Goal: Information Seeking & Learning: Learn about a topic

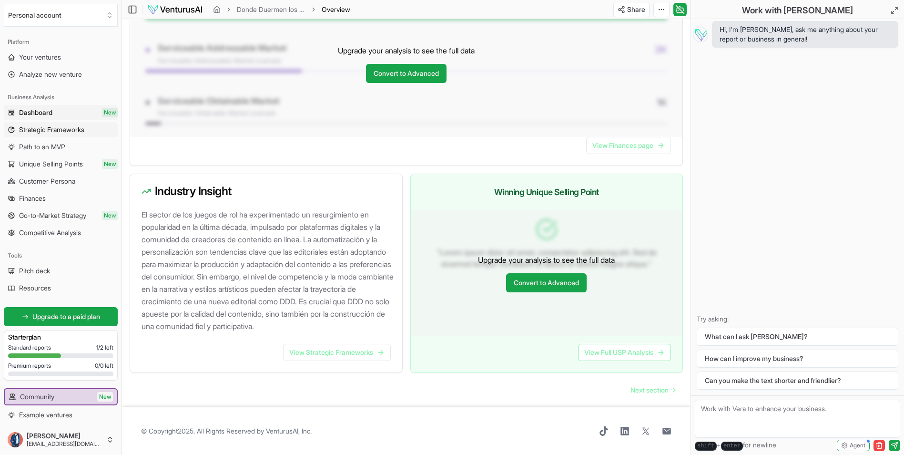
click at [66, 134] on span "Strategic Frameworks" at bounding box center [51, 130] width 65 height 10
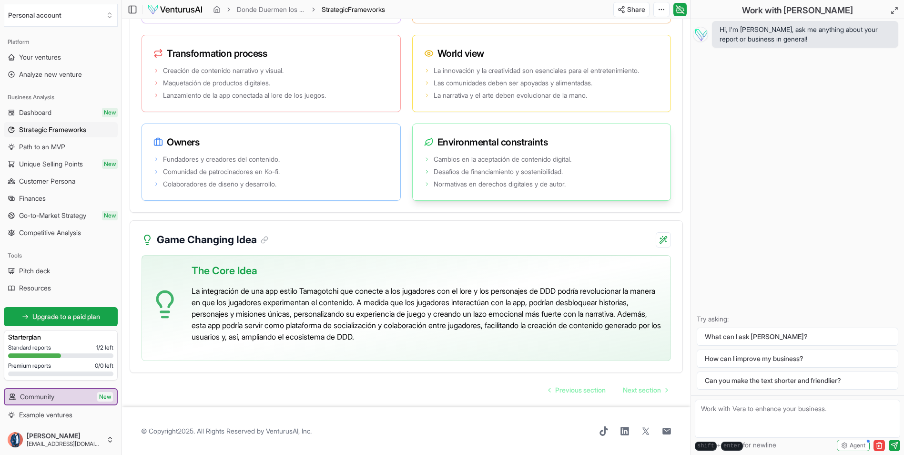
scroll to position [1876, 0]
click at [41, 145] on span "Path to an MVP" at bounding box center [42, 147] width 46 height 10
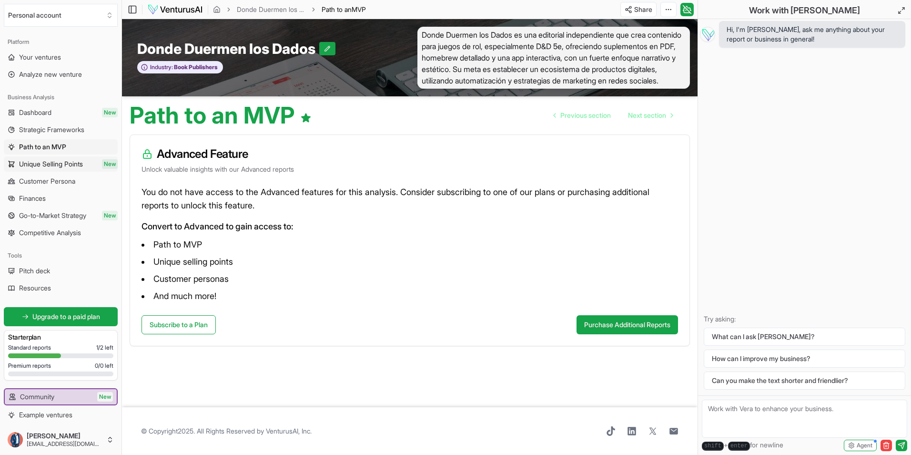
click at [49, 167] on span "Unique Selling Points" at bounding box center [51, 164] width 64 height 10
click at [43, 178] on span "Customer Persona" at bounding box center [47, 181] width 56 height 10
click at [35, 195] on span "Finances" at bounding box center [32, 198] width 27 height 10
click at [47, 182] on span "Customer Persona" at bounding box center [47, 181] width 56 height 10
click at [35, 186] on link "Customer Persona" at bounding box center [61, 180] width 114 height 15
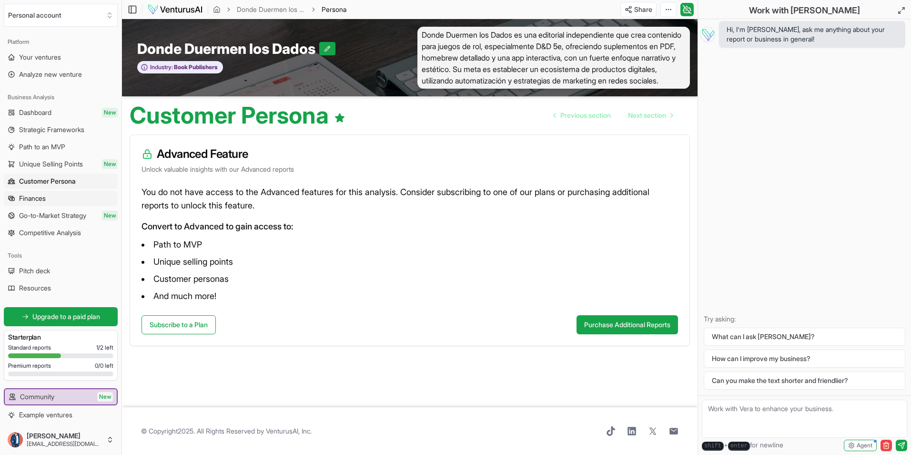
click at [35, 203] on link "Finances" at bounding box center [61, 198] width 114 height 15
click at [34, 212] on span "Go-to-Market Strategy" at bounding box center [52, 216] width 67 height 10
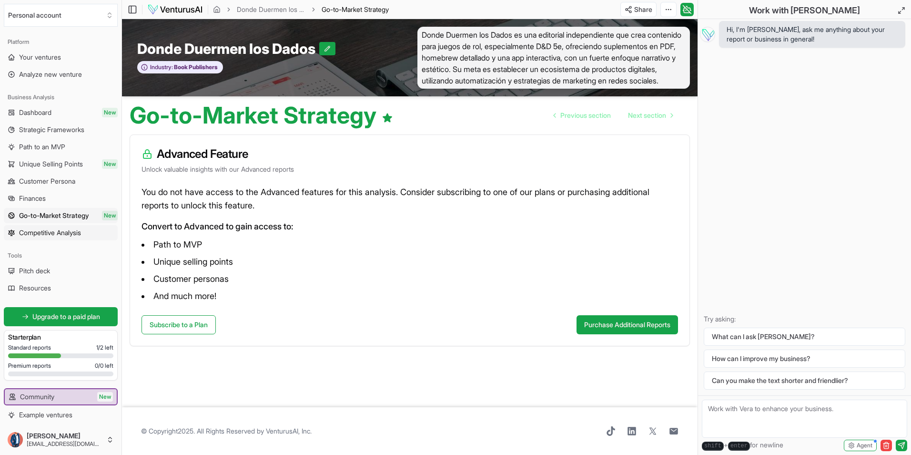
click at [56, 238] on link "Competitive Analysis" at bounding box center [61, 232] width 114 height 15
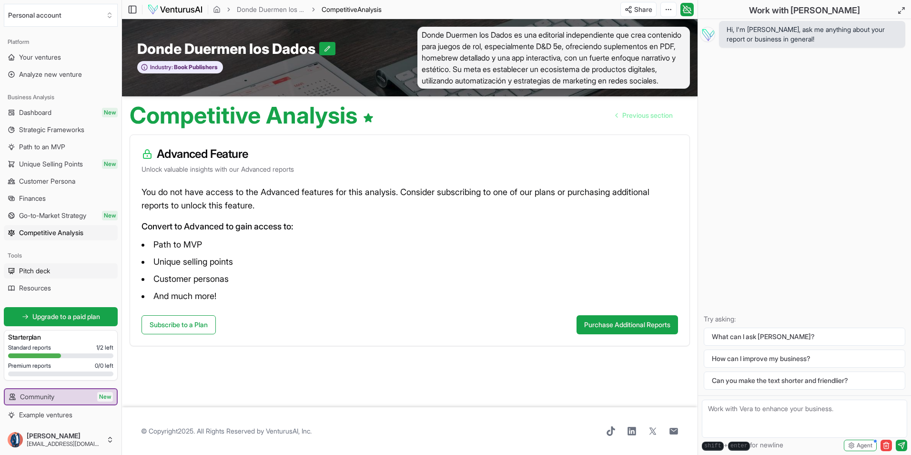
click at [63, 265] on link "Pitch deck" at bounding box center [61, 270] width 114 height 15
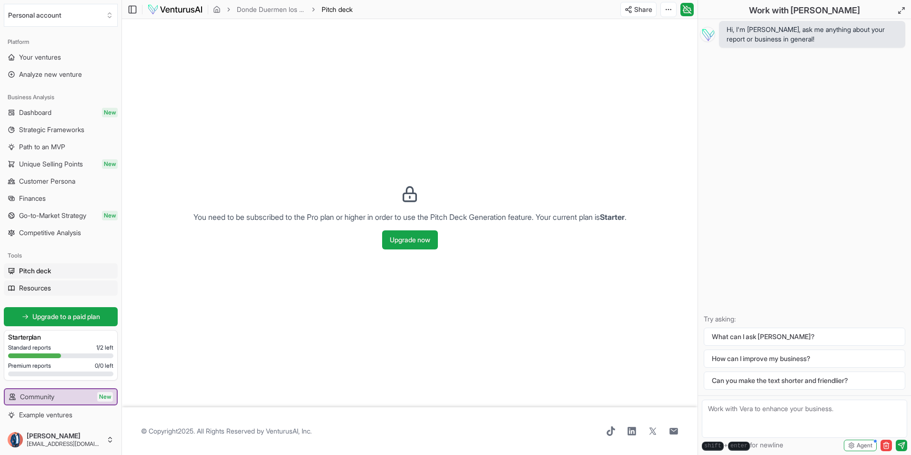
click at [64, 289] on link "Resources" at bounding box center [61, 287] width 114 height 15
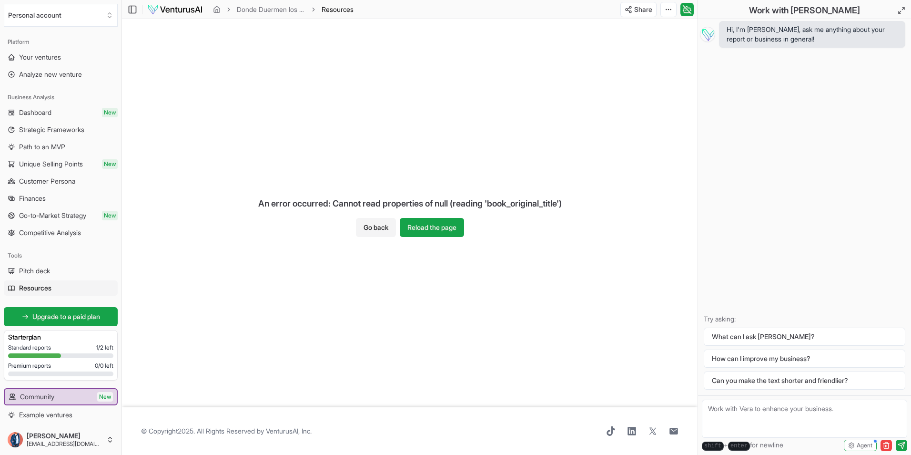
scroll to position [36, 0]
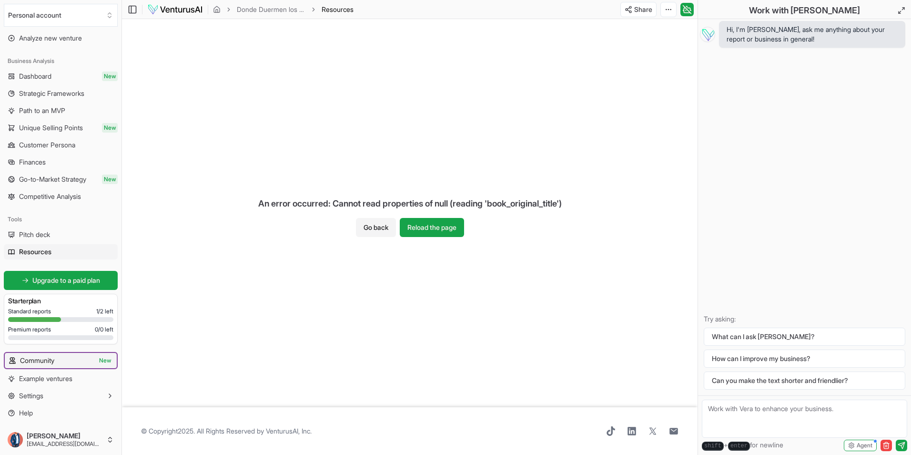
click at [69, 362] on link "Community New" at bounding box center [61, 360] width 112 height 15
